Goal: Find specific page/section: Find specific page/section

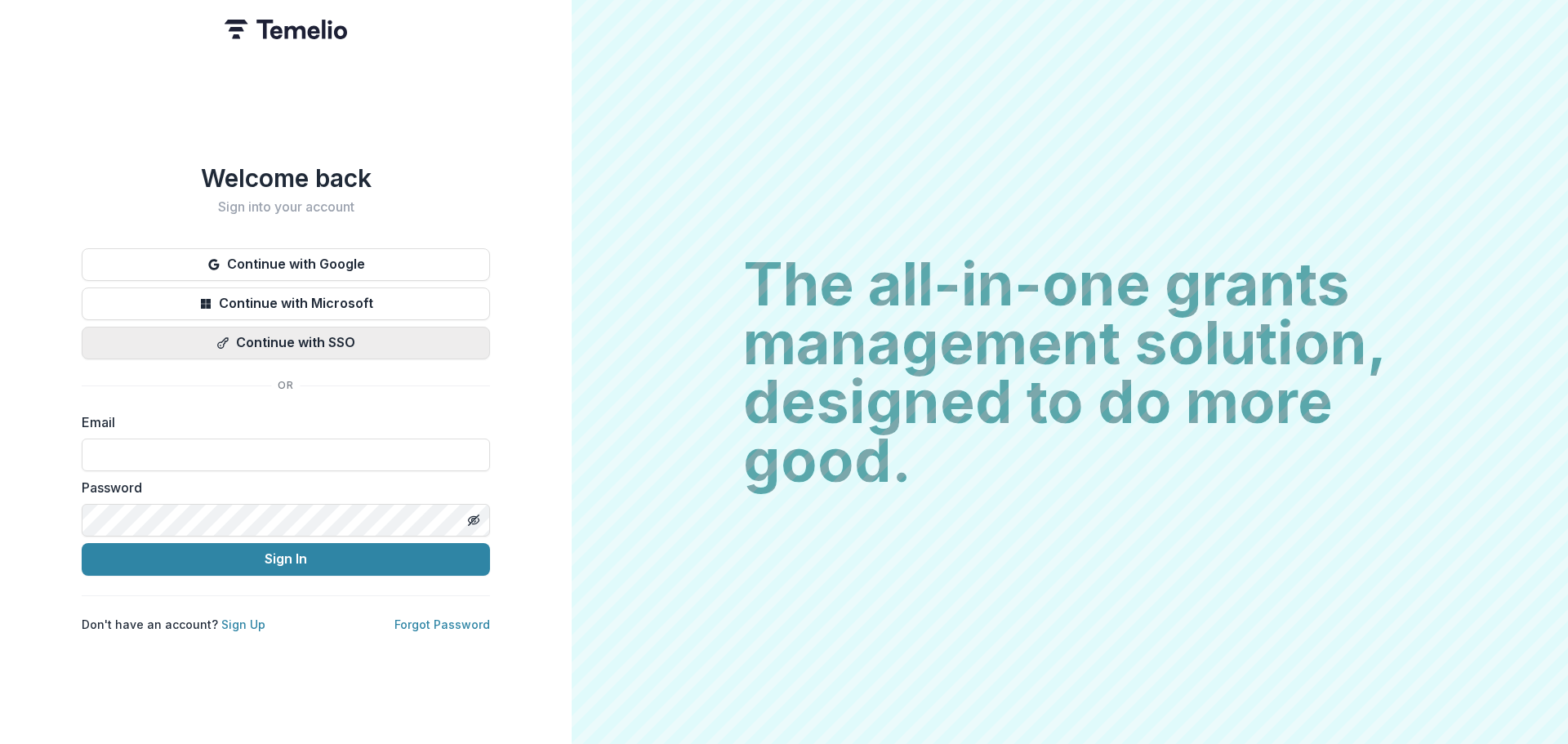
click at [310, 343] on button "Continue with SSO" at bounding box center [286, 343] width 409 height 33
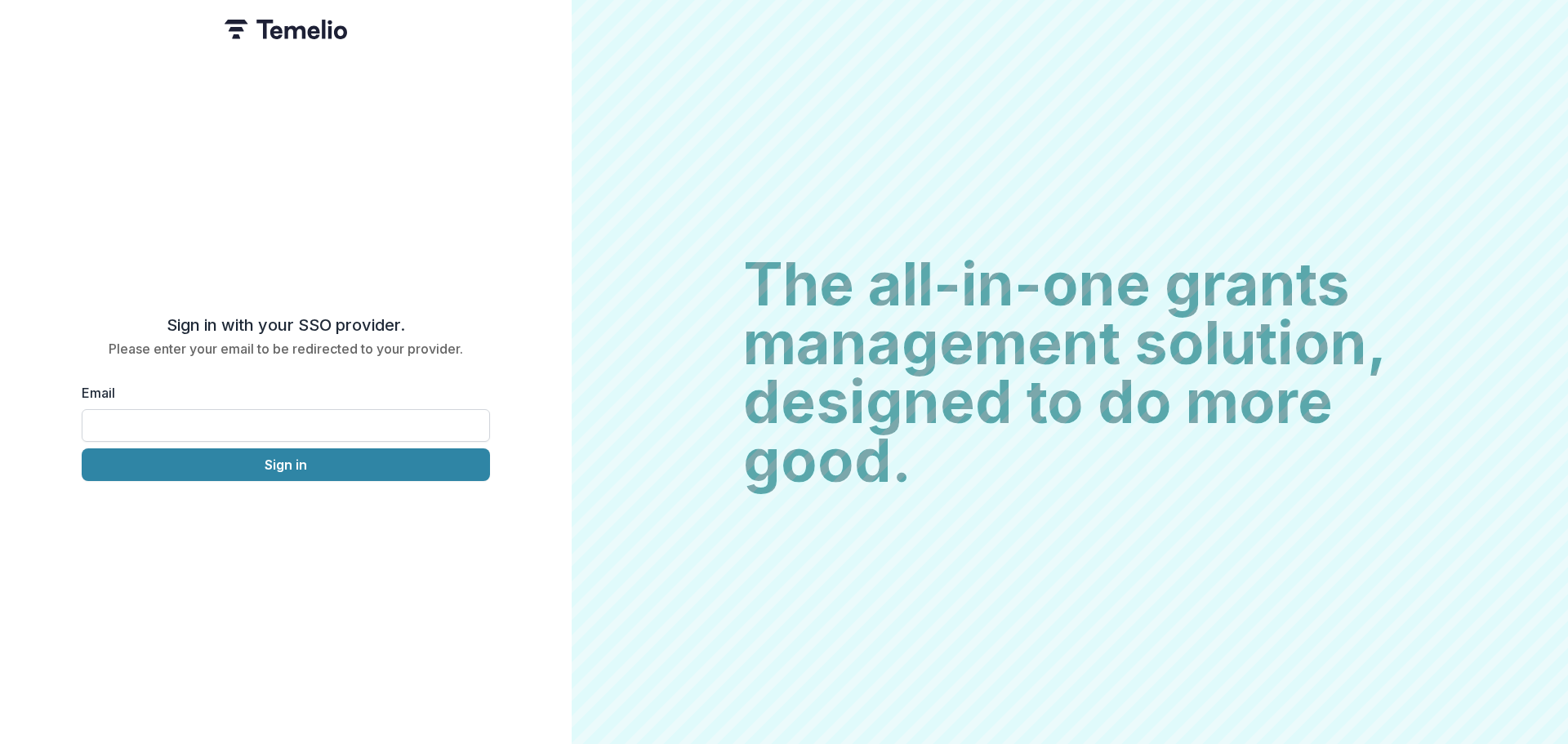
click at [233, 410] on input "Email" at bounding box center [286, 426] width 409 height 33
type input "**********"
click at [240, 465] on button "Sign in" at bounding box center [286, 464] width 409 height 33
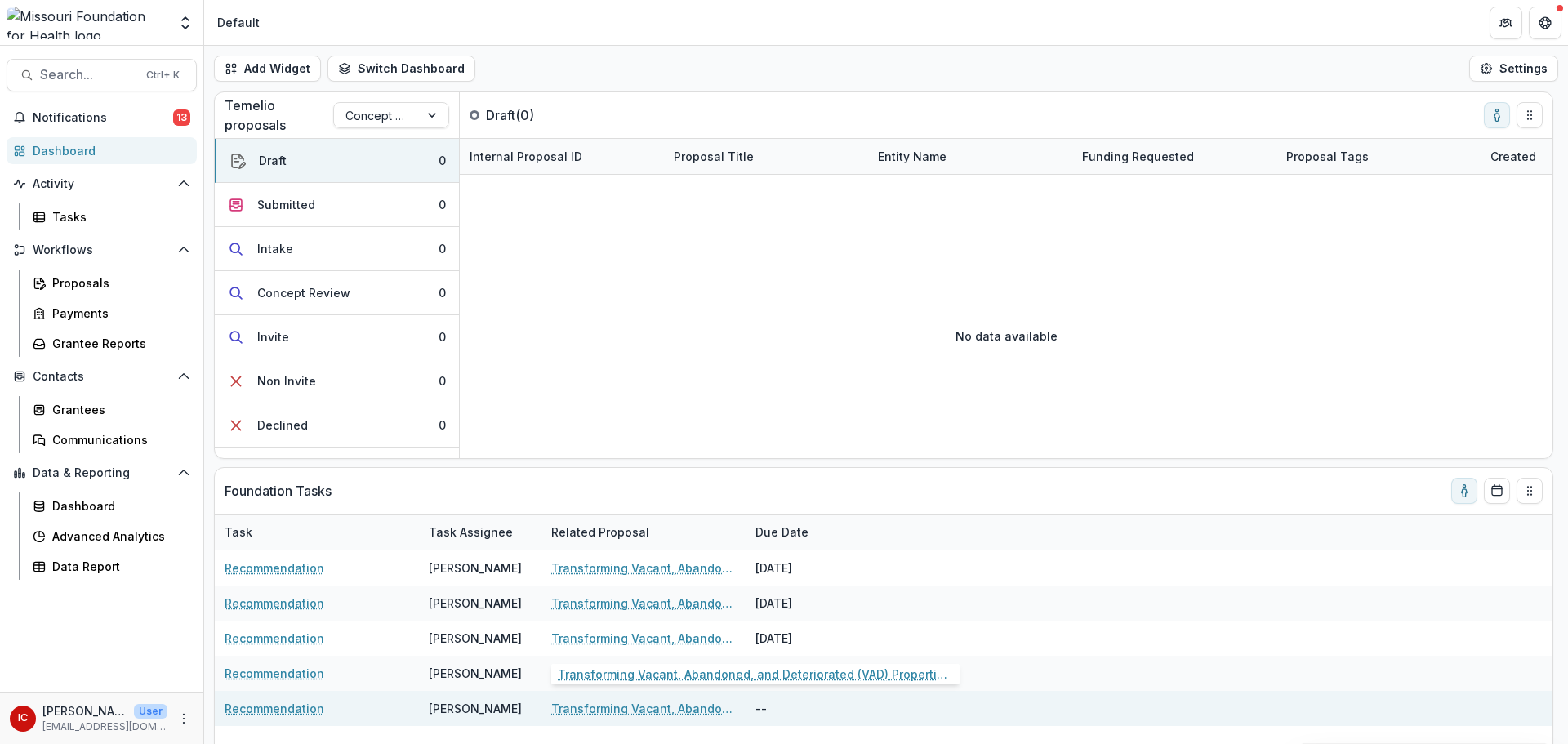
click at [645, 710] on link "Transforming Vacant, Abandoned, and Deteriorated (VAD) Properties through Court…" at bounding box center [643, 708] width 185 height 17
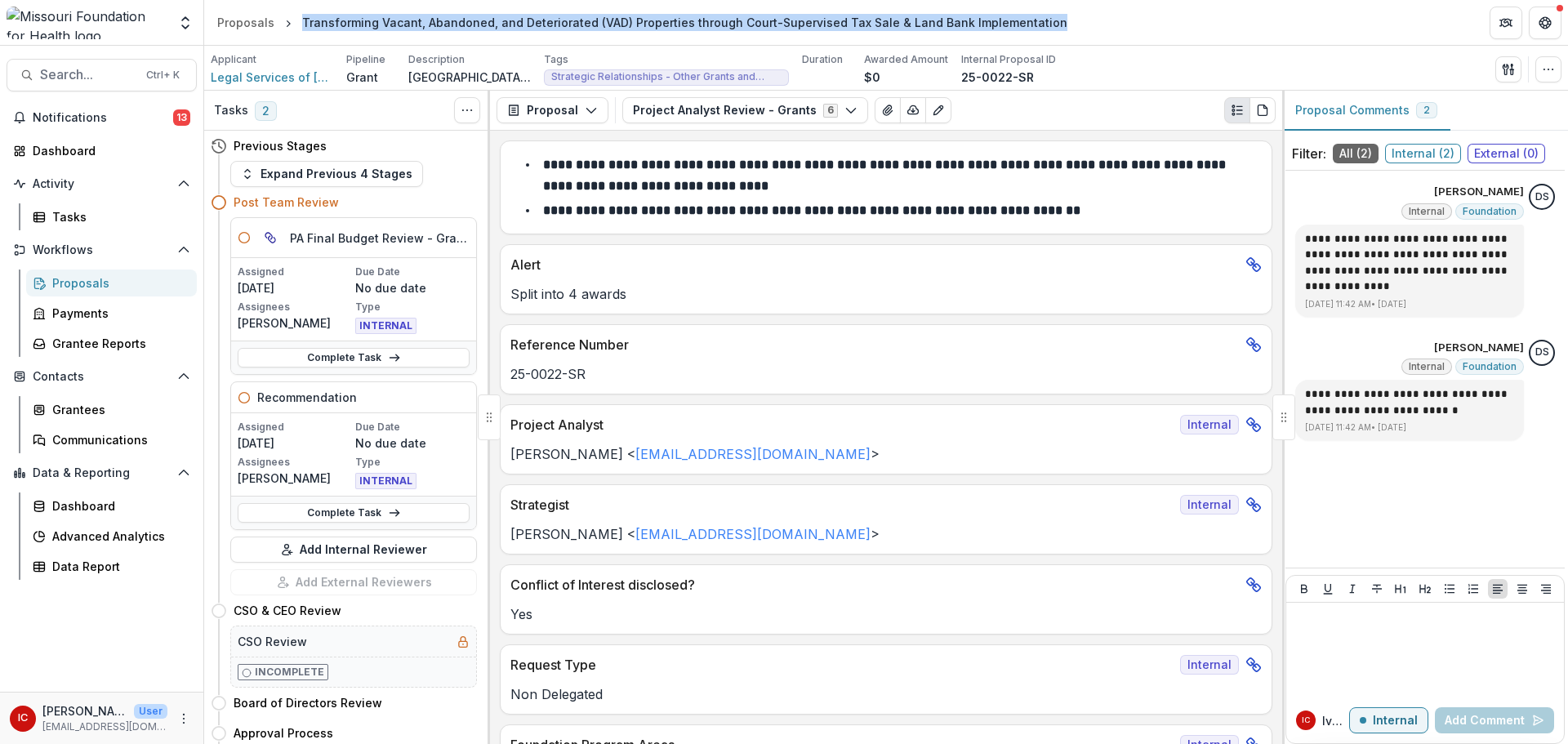
drag, startPoint x: 1053, startPoint y: 27, endPoint x: 298, endPoint y: 22, distance: 755.0
click at [298, 22] on header "Proposals Transforming Vacant, Abandoned, and Deteriorated (VAD) Properties thr…" at bounding box center [886, 22] width 1364 height 45
copy div "Transforming Vacant, Abandoned, and Deteriorated (VAD) Properties through Court…"
